Goal: Task Accomplishment & Management: Manage account settings

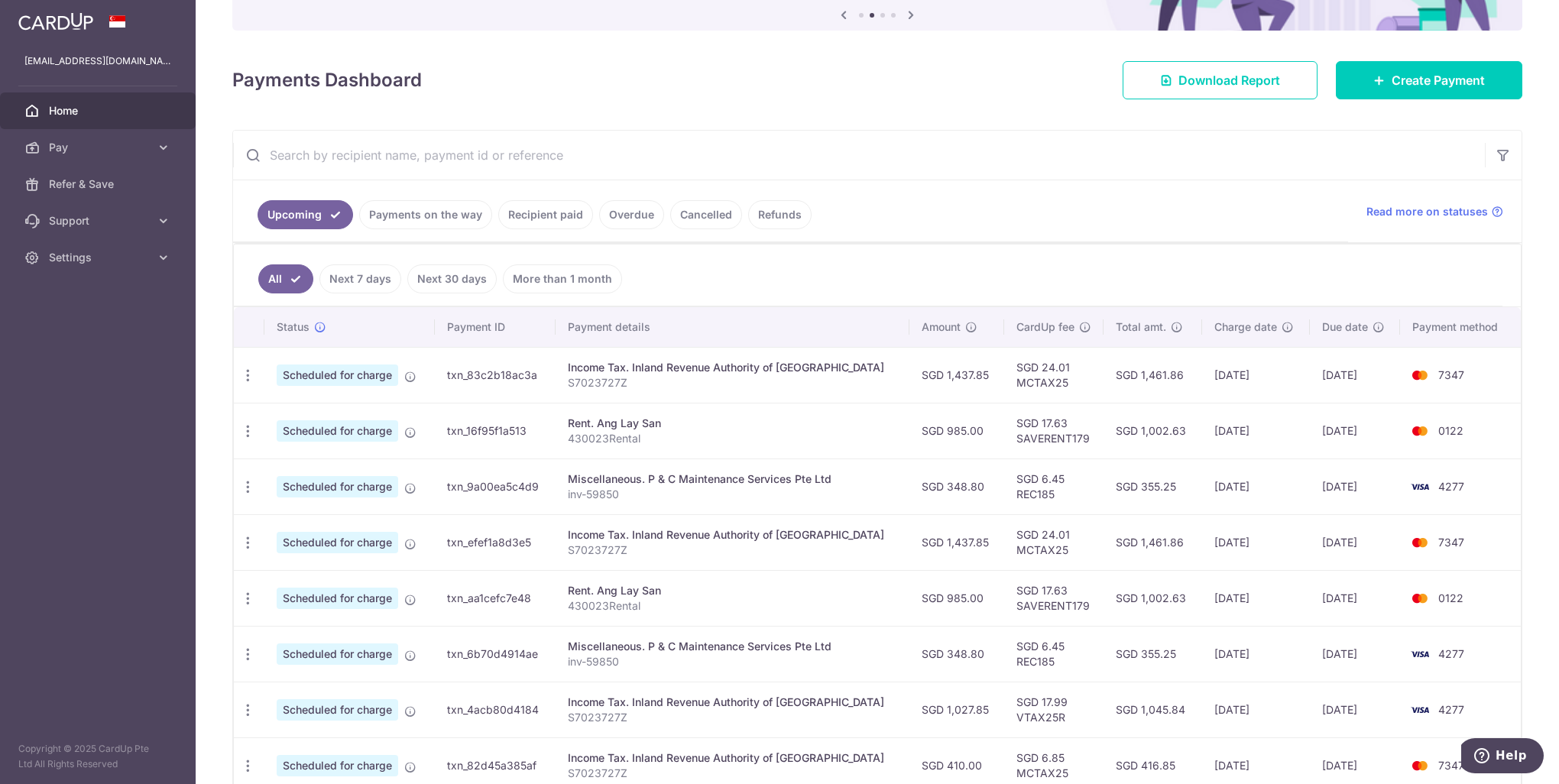
scroll to position [163, 0]
drag, startPoint x: 917, startPoint y: 379, endPoint x: 968, endPoint y: 380, distance: 51.0
click at [968, 380] on td "SGD 1,437.85" at bounding box center [957, 376] width 95 height 55
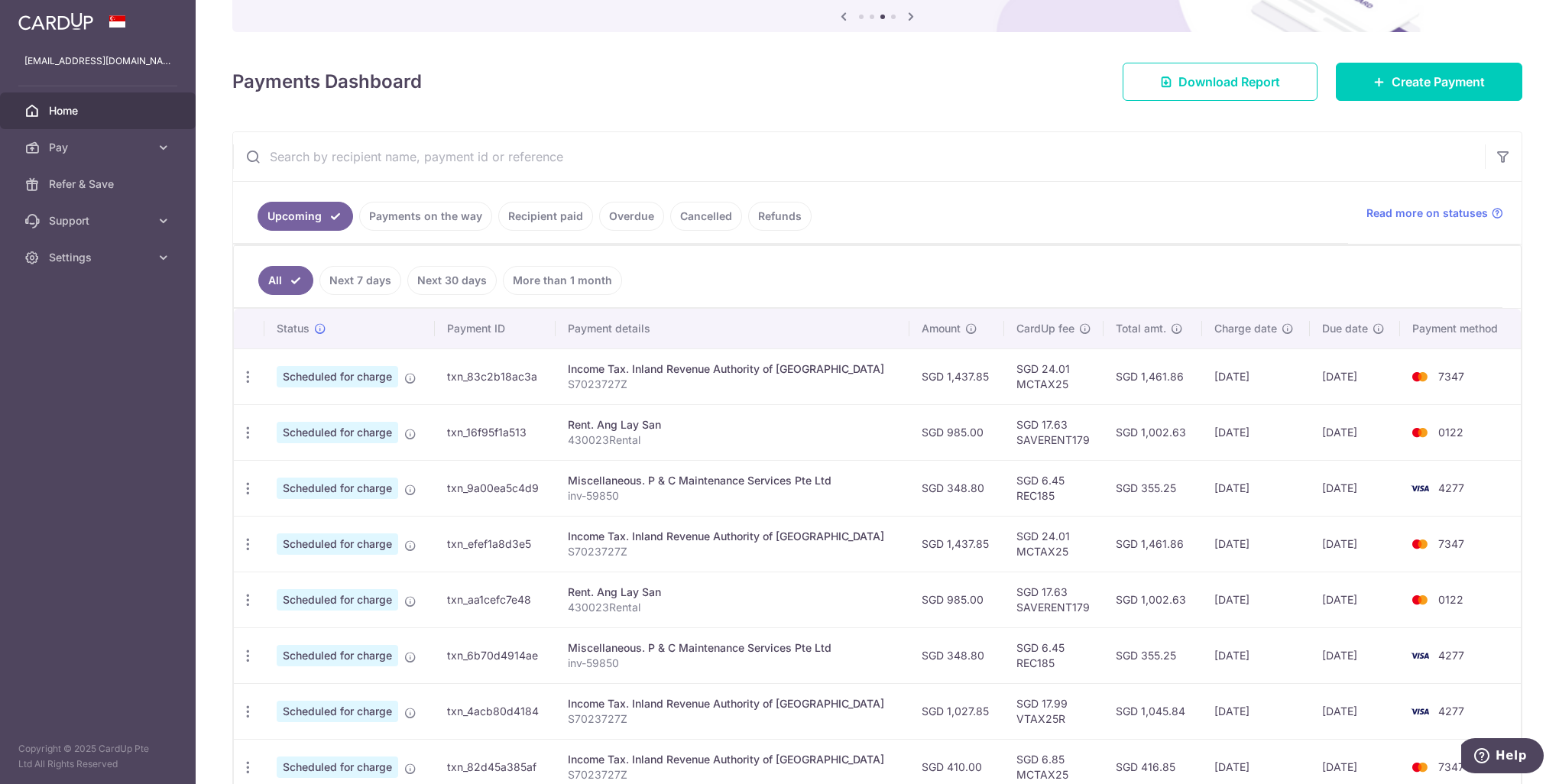
drag, startPoint x: 968, startPoint y: 380, endPoint x: 960, endPoint y: 426, distance: 46.7
click at [960, 426] on td "SGD 985.00" at bounding box center [957, 432] width 95 height 55
drag, startPoint x: 960, startPoint y: 426, endPoint x: 945, endPoint y: 483, distance: 58.9
click at [945, 483] on td "SGD 348.80" at bounding box center [957, 488] width 95 height 55
drag, startPoint x: 945, startPoint y: 483, endPoint x: 900, endPoint y: 560, distance: 89.2
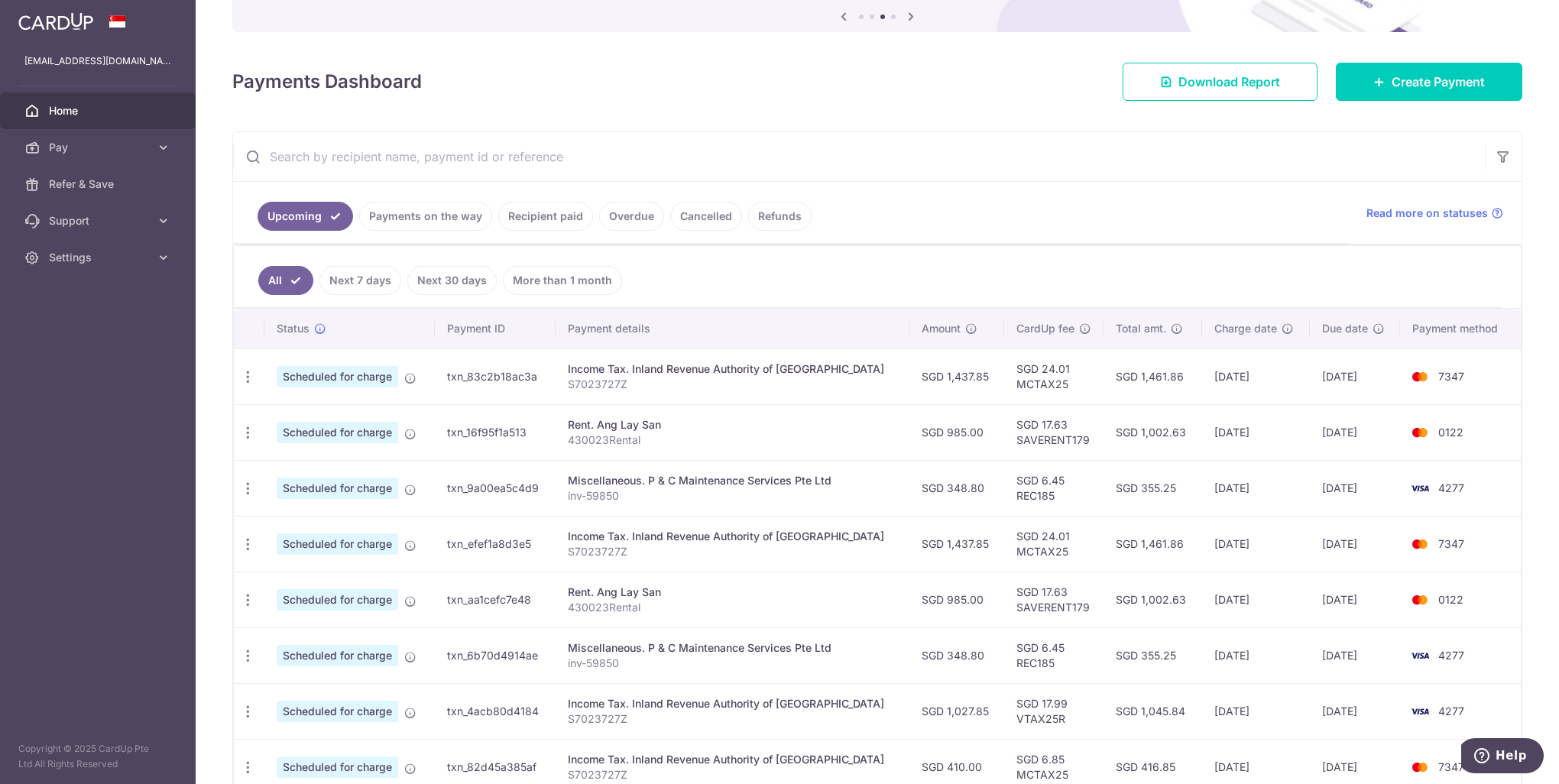
click at [910, 560] on td "SGD 1,437.85" at bounding box center [957, 543] width 95 height 55
drag, startPoint x: 894, startPoint y: 544, endPoint x: 975, endPoint y: 546, distance: 81.0
click at [975, 546] on td "SGD 1,437.85" at bounding box center [957, 543] width 95 height 55
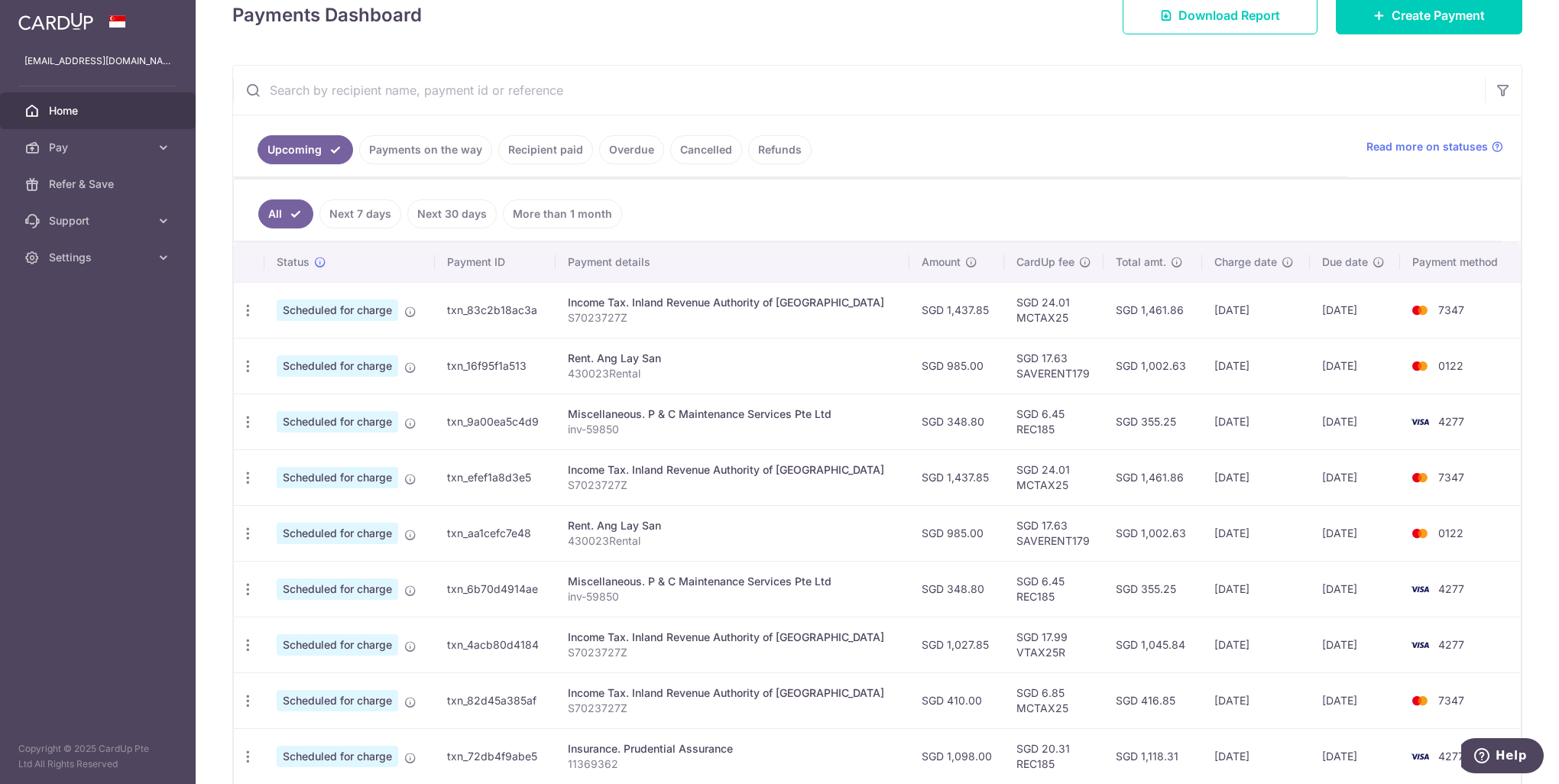
scroll to position [316, 0]
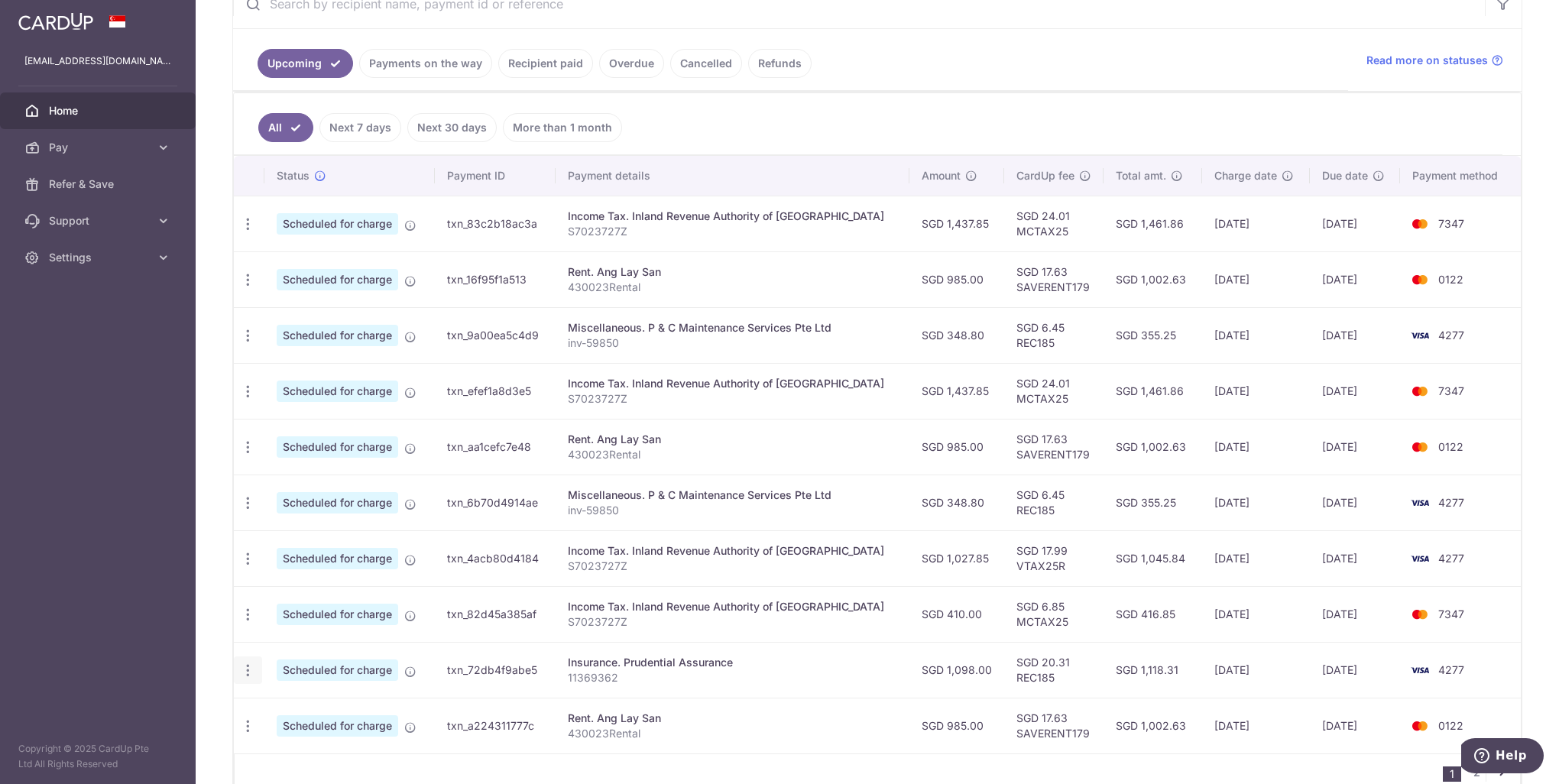
click at [242, 665] on icon "button" at bounding box center [247, 670] width 16 height 16
click at [315, 745] on span "Cancel payment" at bounding box center [329, 750] width 102 height 18
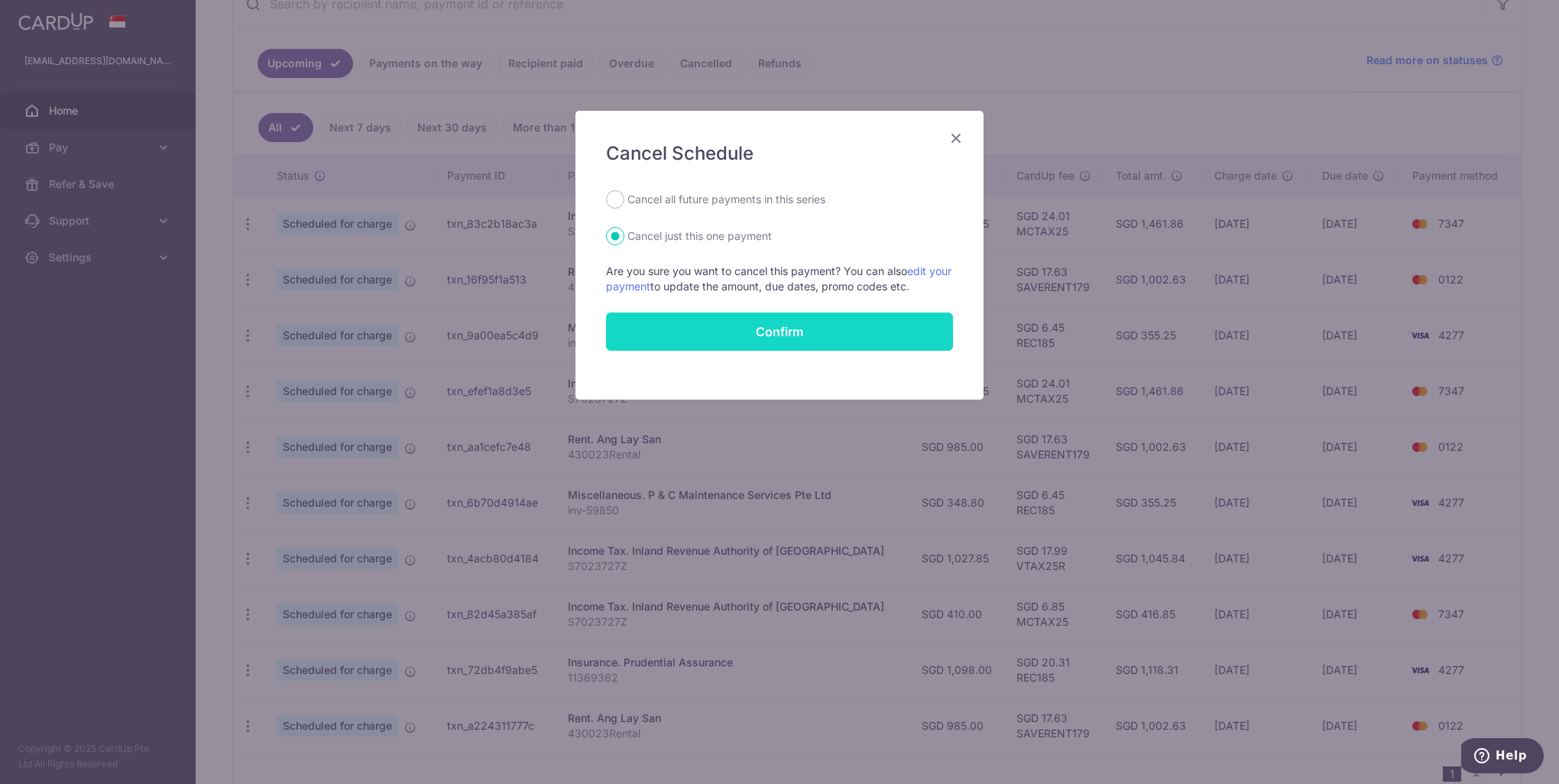
click at [798, 337] on button "Confirm" at bounding box center [780, 331] width 347 height 38
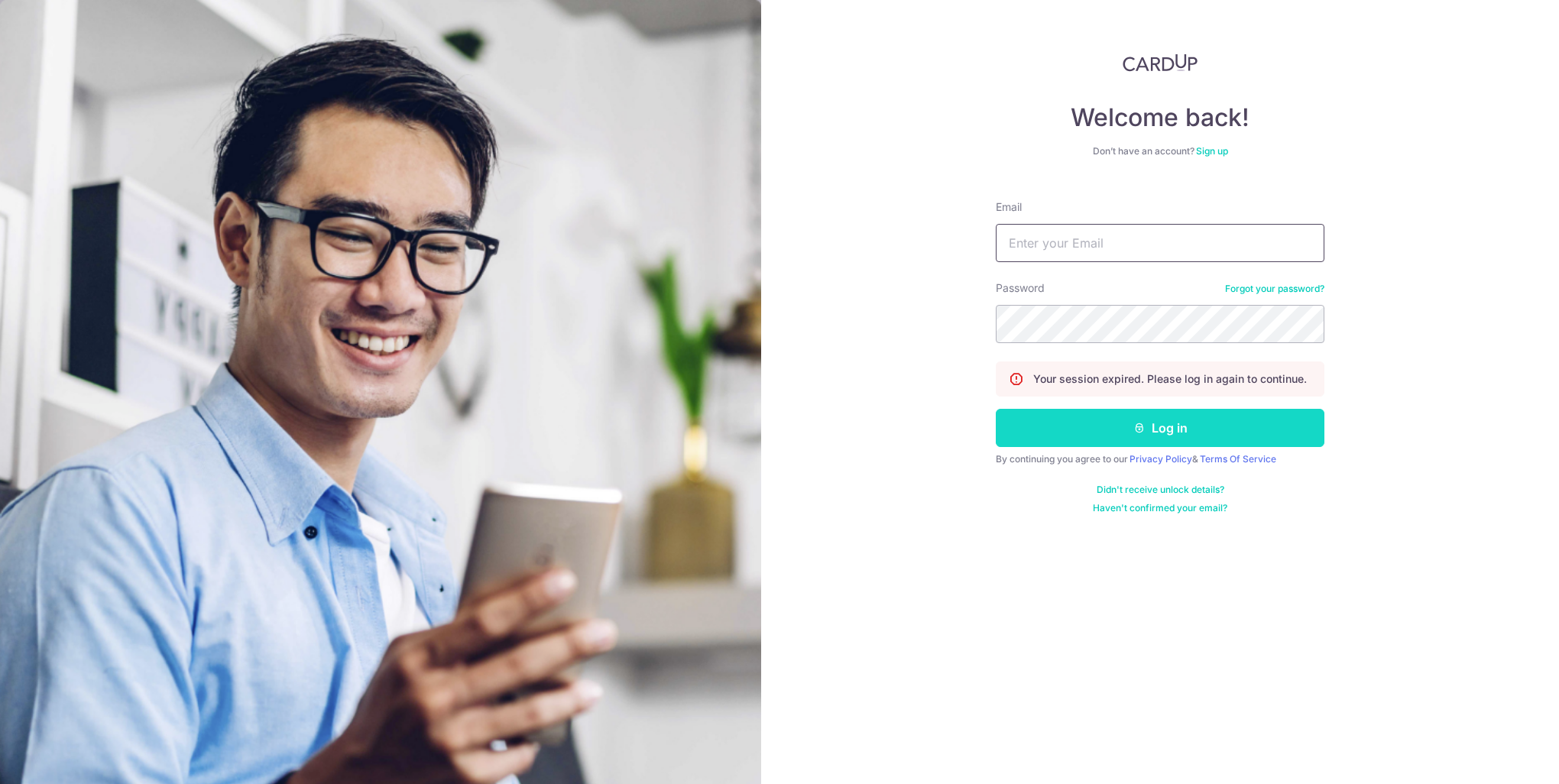
type input "[EMAIL_ADDRESS][DOMAIN_NAME]"
click at [1162, 424] on button "Log in" at bounding box center [1160, 427] width 328 height 38
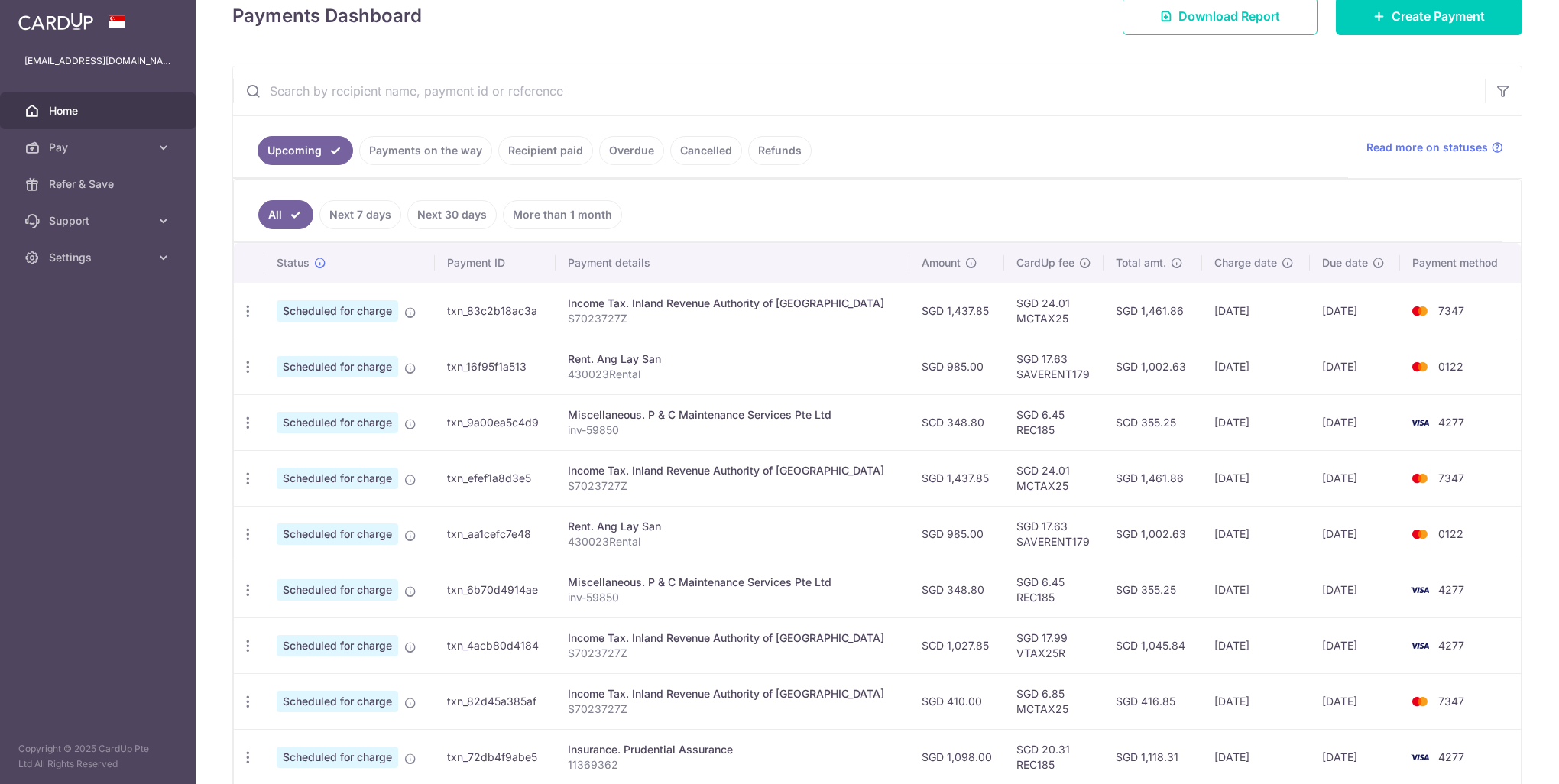
scroll to position [393, 0]
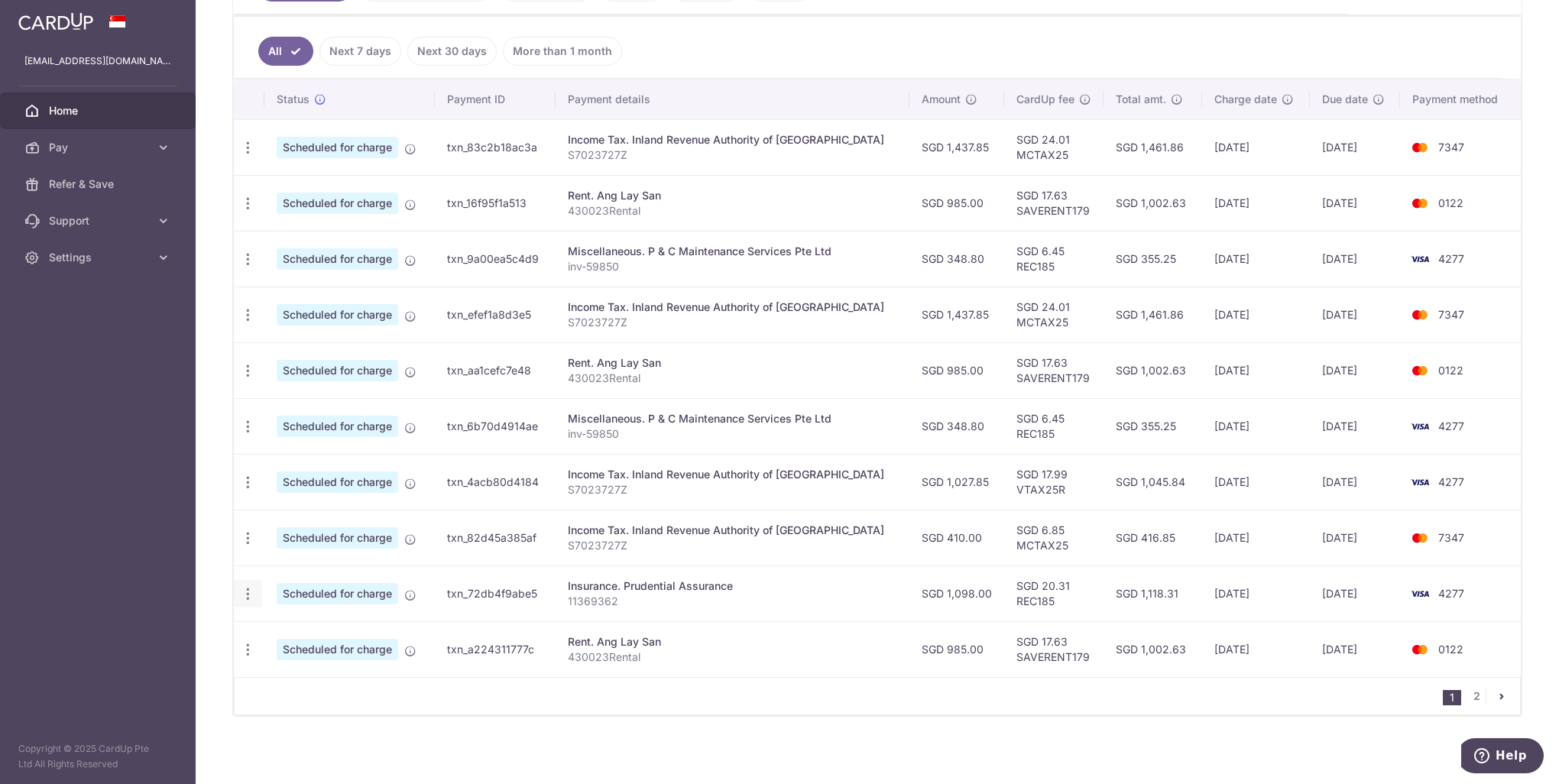
click at [244, 590] on icon "button" at bounding box center [247, 593] width 16 height 16
click at [319, 673] on span "Cancel payment" at bounding box center [329, 673] width 102 height 18
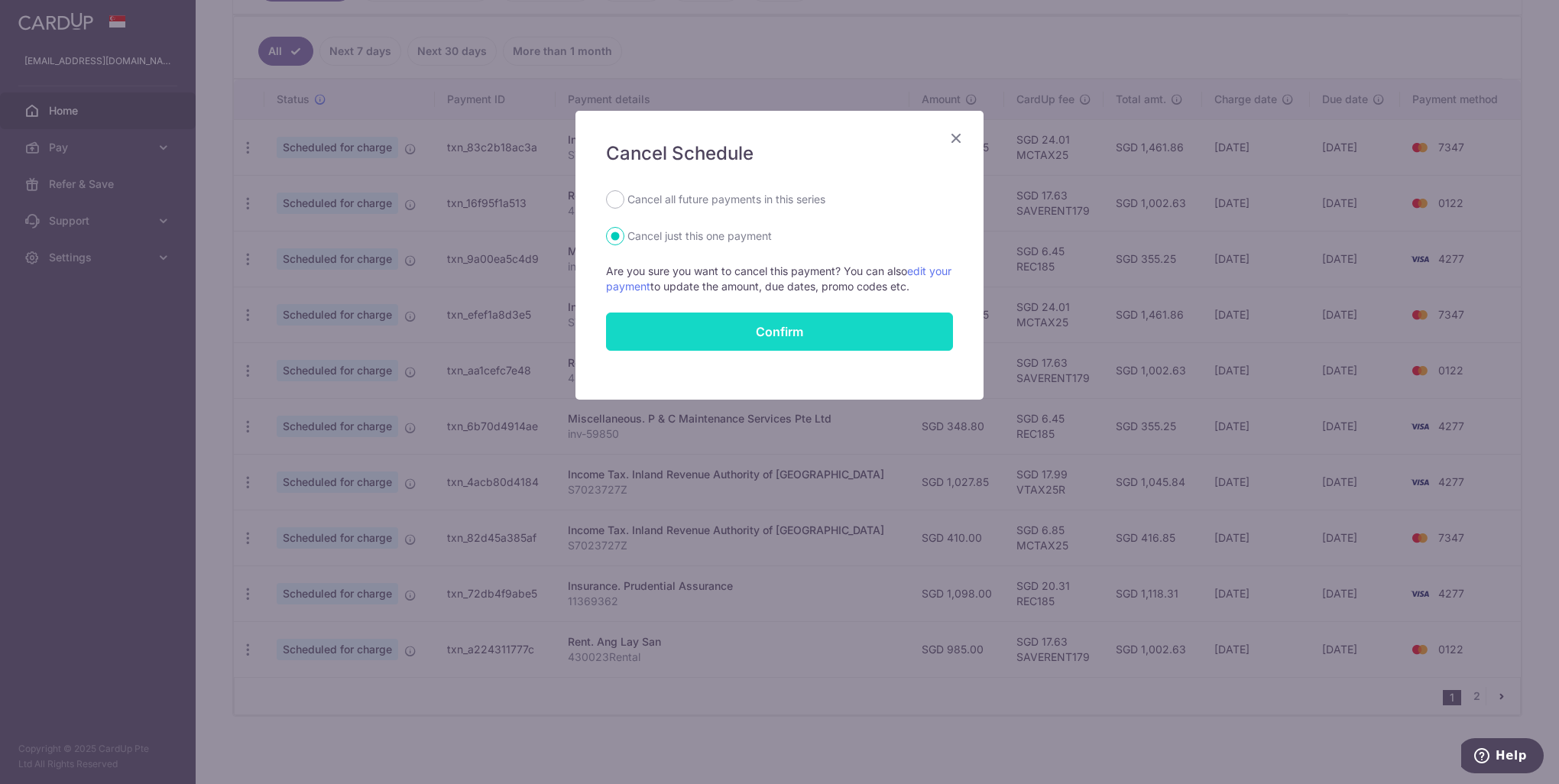
click at [795, 337] on button "Confirm" at bounding box center [780, 331] width 347 height 38
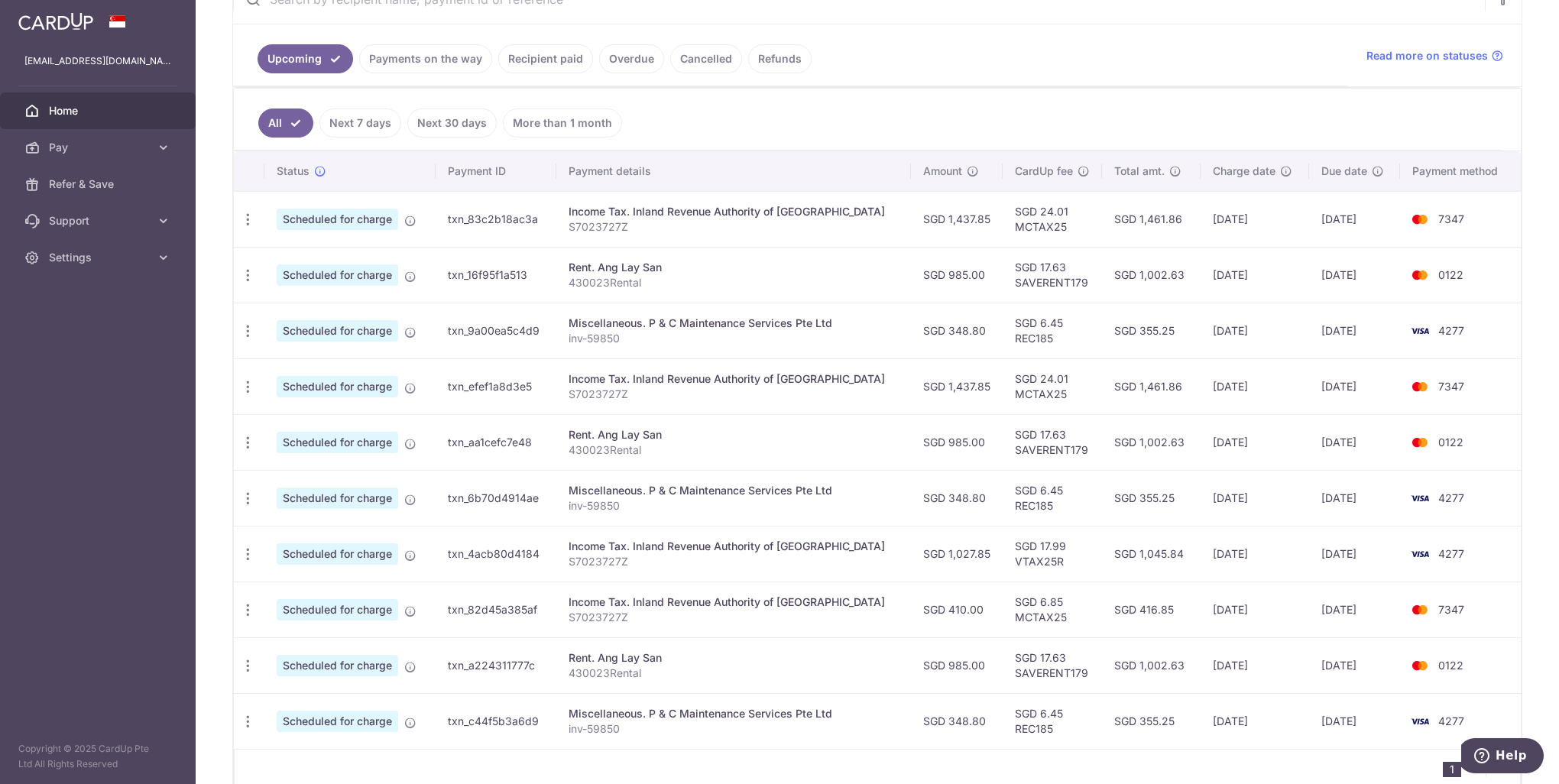
scroll to position [393, 0]
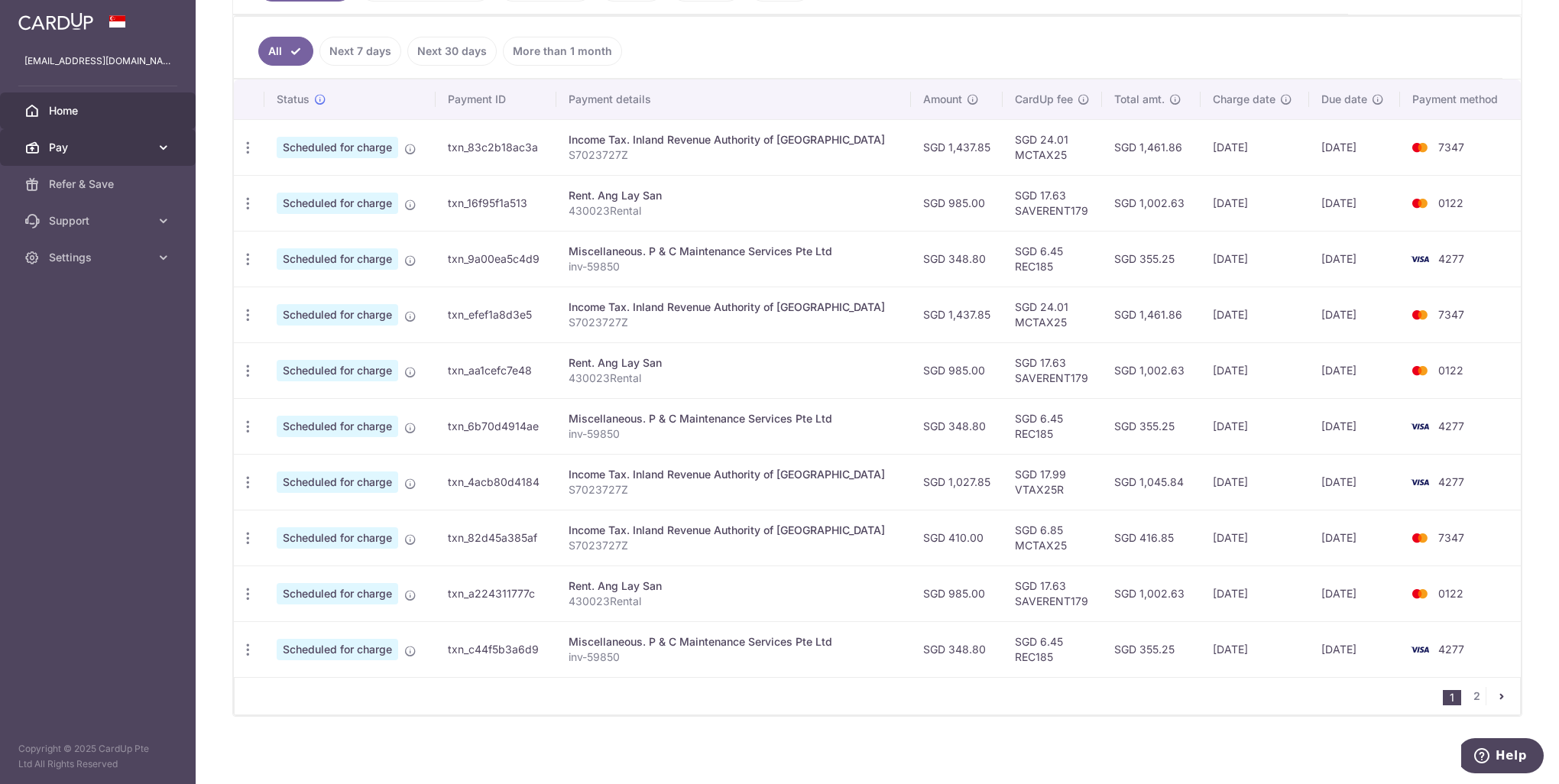
click at [61, 147] on span "Pay" at bounding box center [99, 148] width 101 height 16
click at [86, 104] on span "Home" at bounding box center [99, 111] width 101 height 16
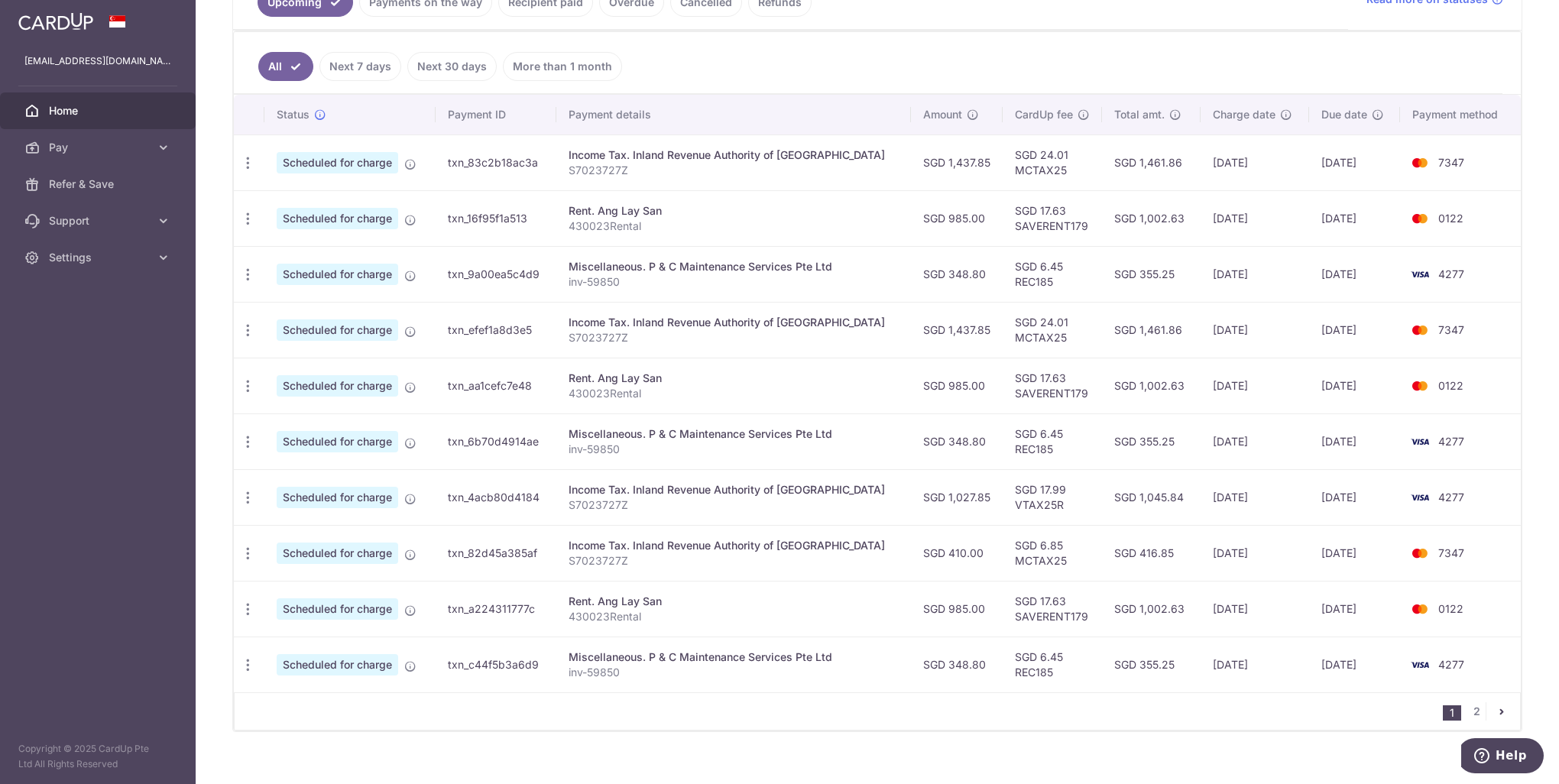
scroll to position [382, 0]
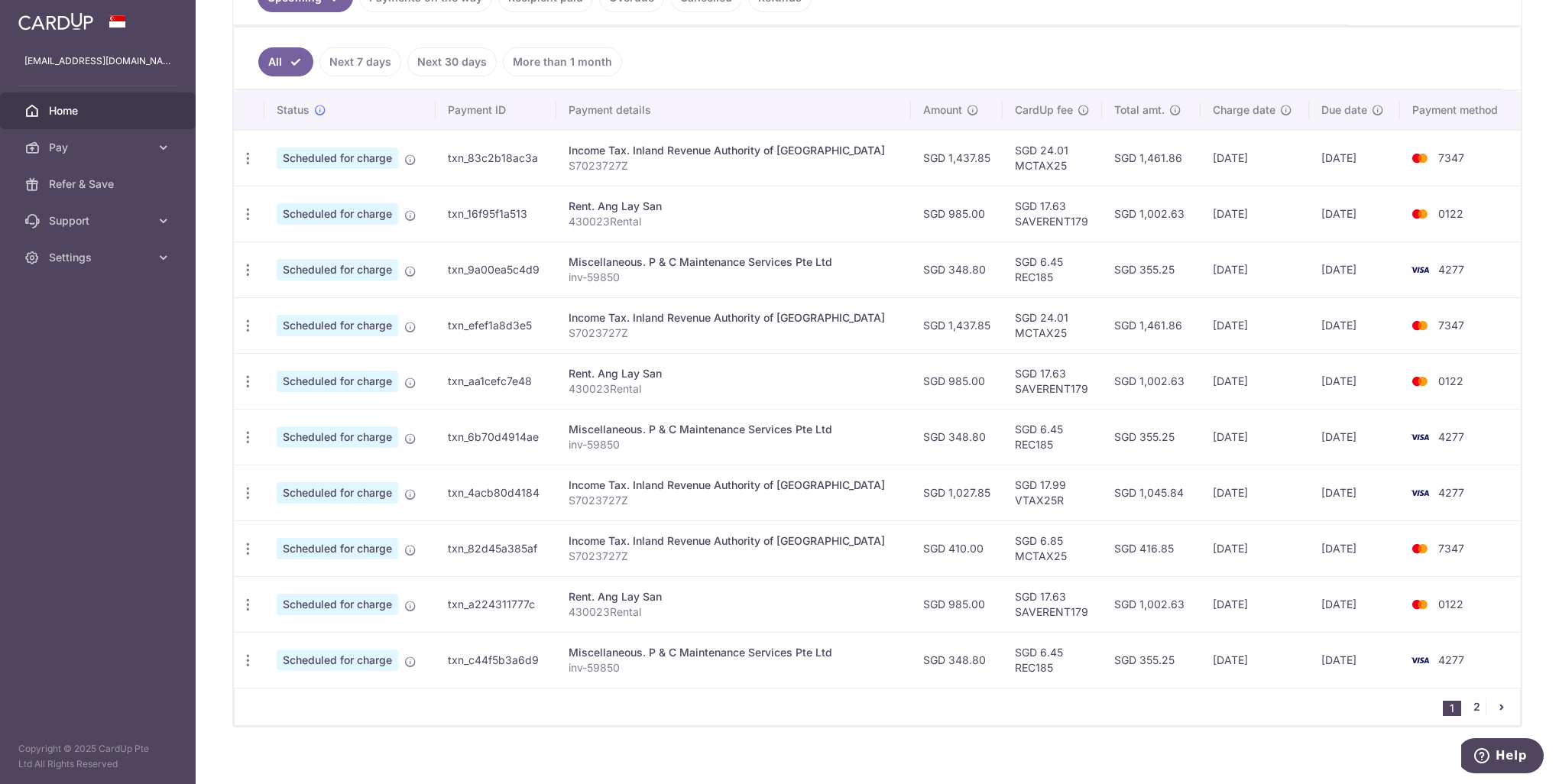
click at [1469, 705] on link "2" at bounding box center [1477, 707] width 18 height 18
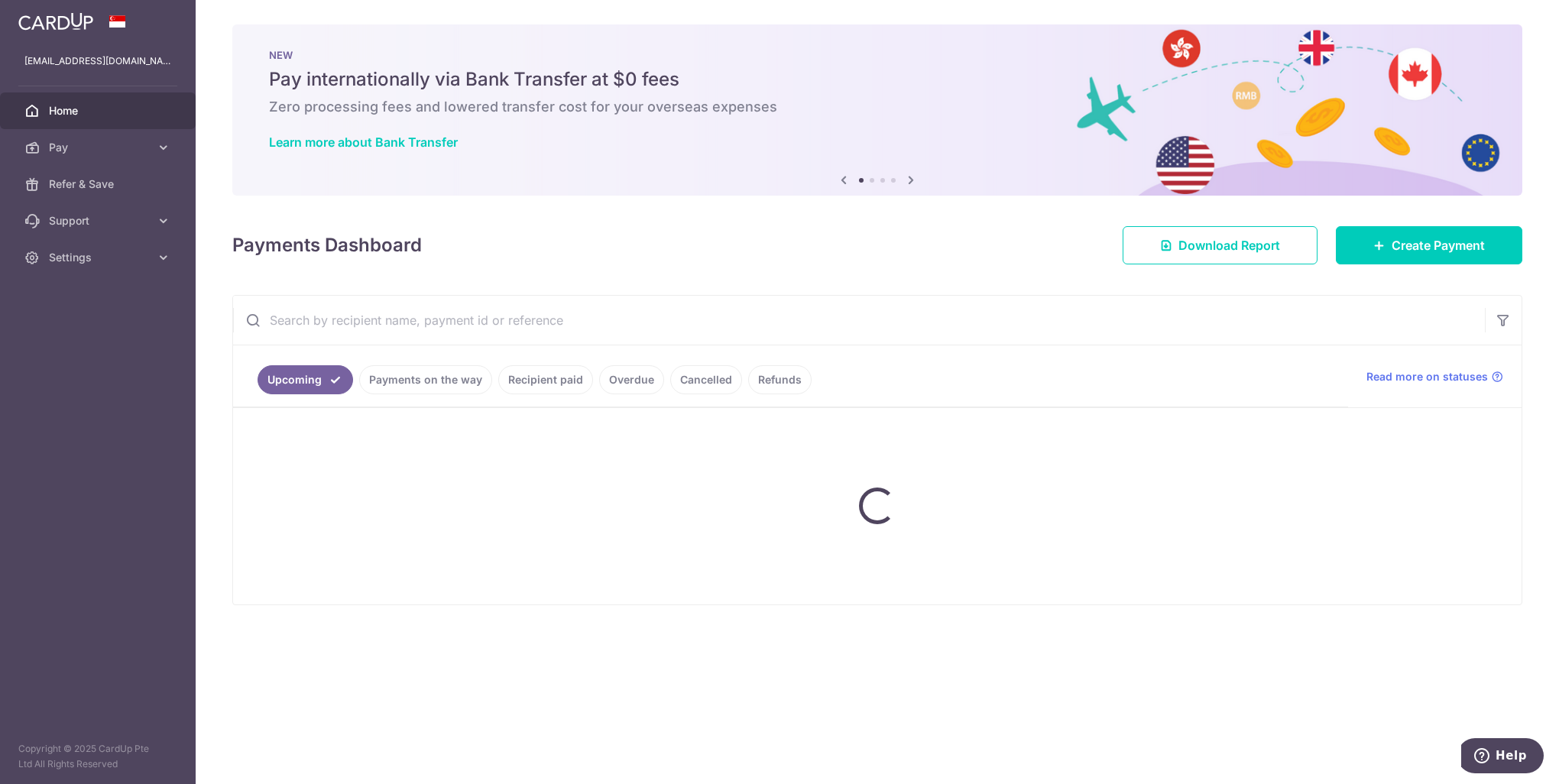
click at [922, 652] on div "× Pause Schedule Pause all future payments in this series Pause just this one p…" at bounding box center [877, 392] width 1363 height 784
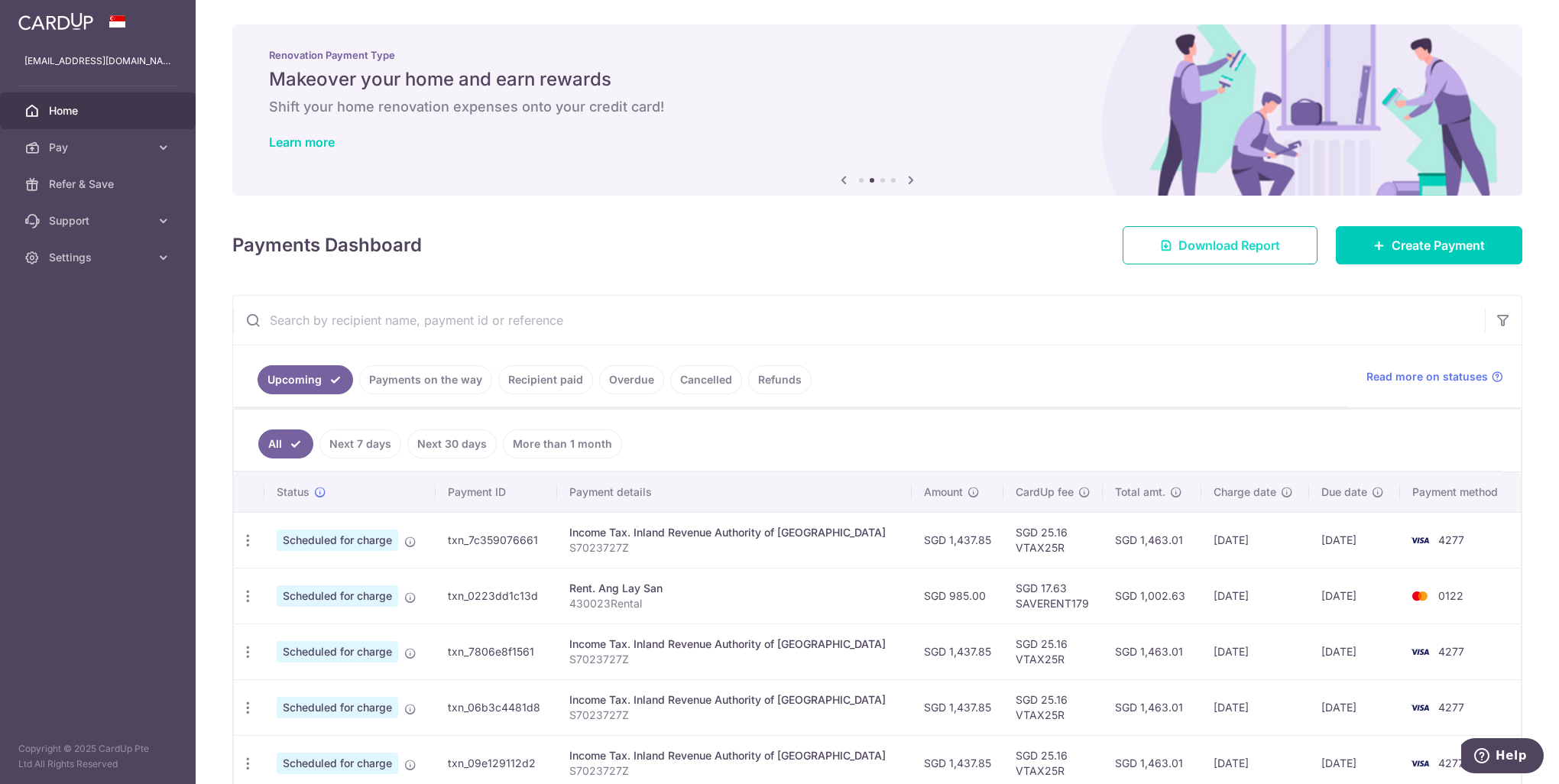
click at [1266, 244] on span "Download Report" at bounding box center [1230, 245] width 101 height 18
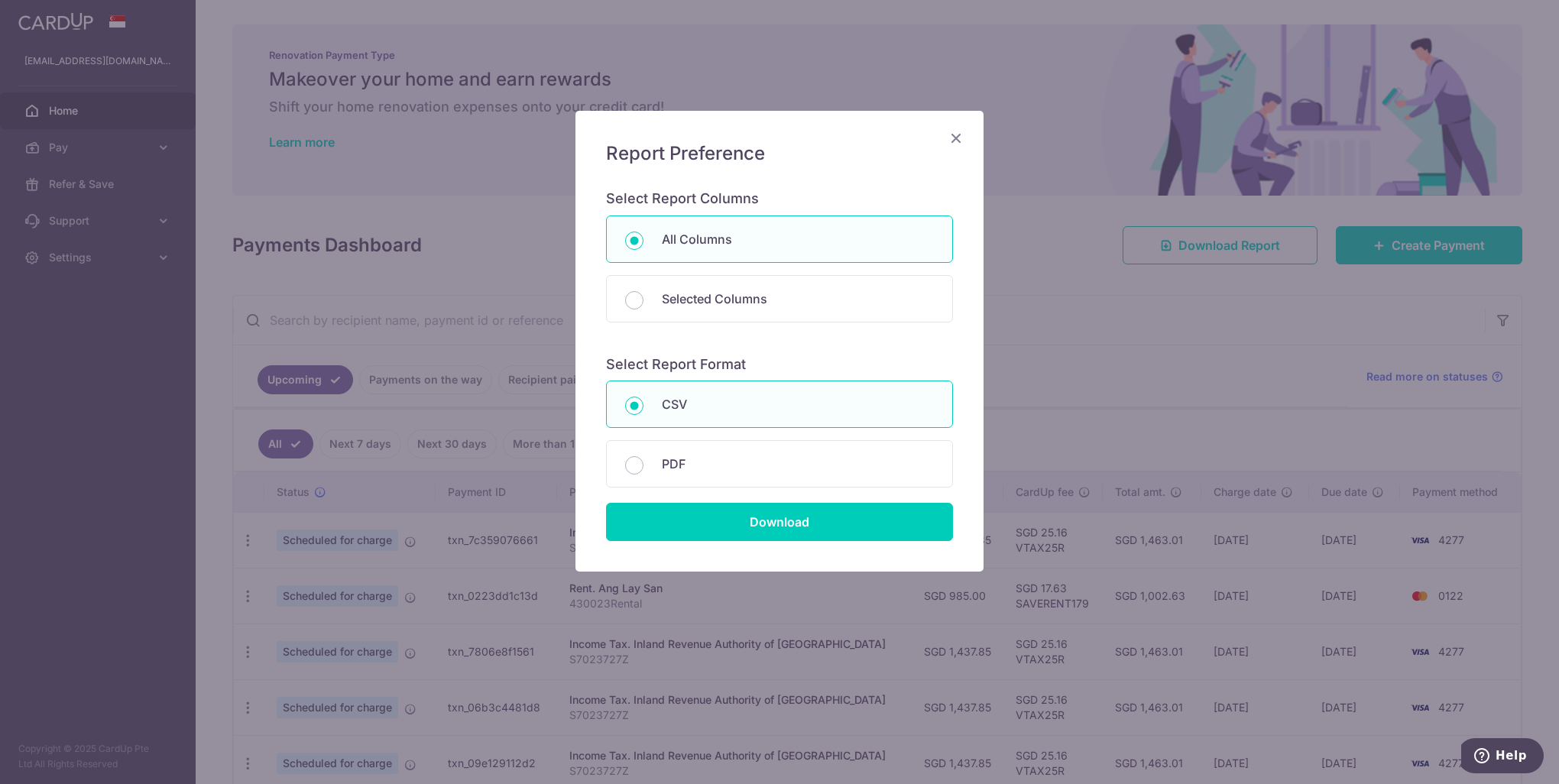
click at [1139, 286] on div "Report Preference Select Report Columns All Columns Selected Columns Payment Id…" at bounding box center [780, 392] width 1559 height 784
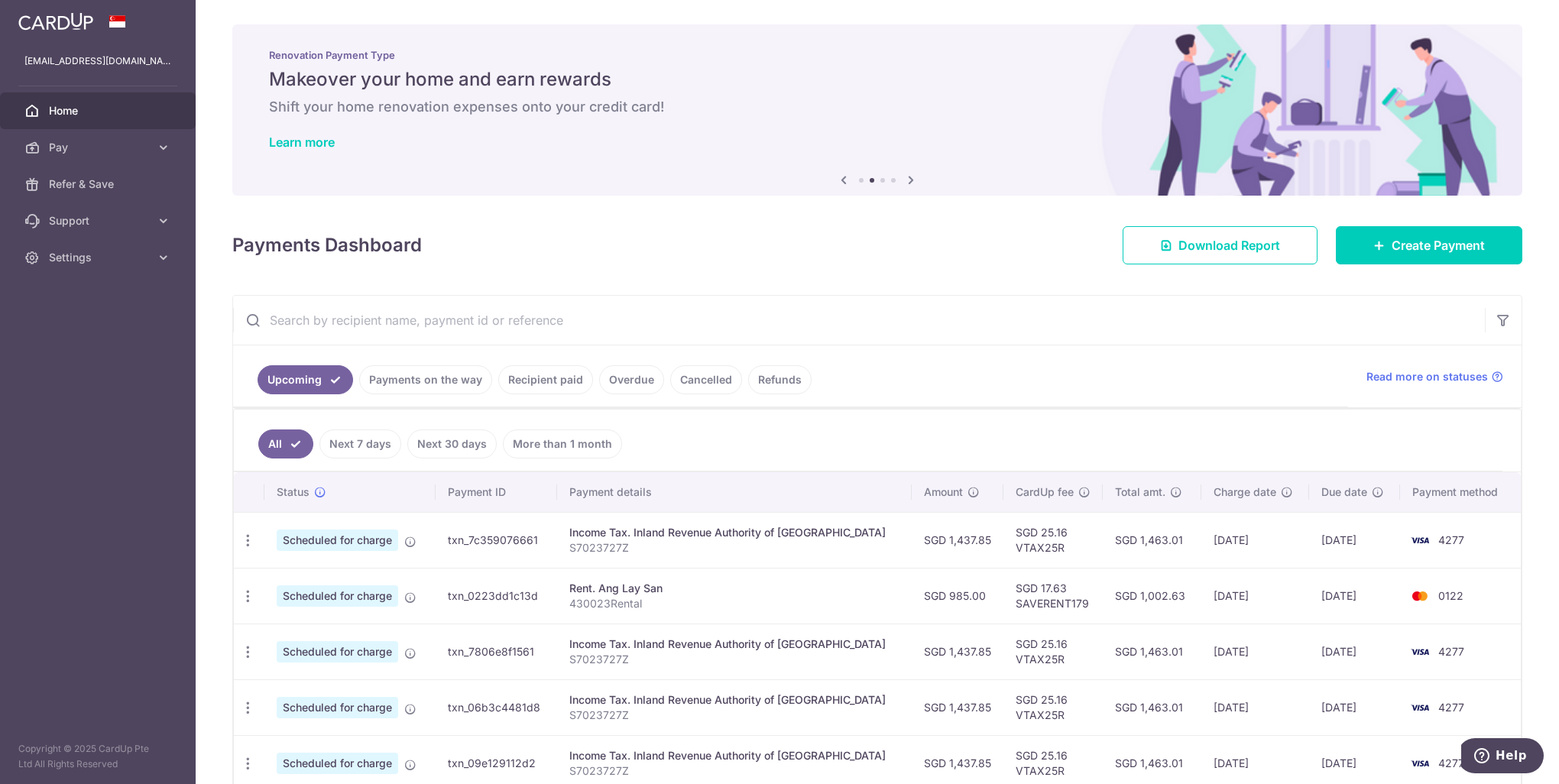
click at [880, 365] on ul "Upcoming Payments on the way Recipient paid Overdue Cancelled Refunds" at bounding box center [791, 375] width 1115 height 62
